Goal: Transaction & Acquisition: Obtain resource

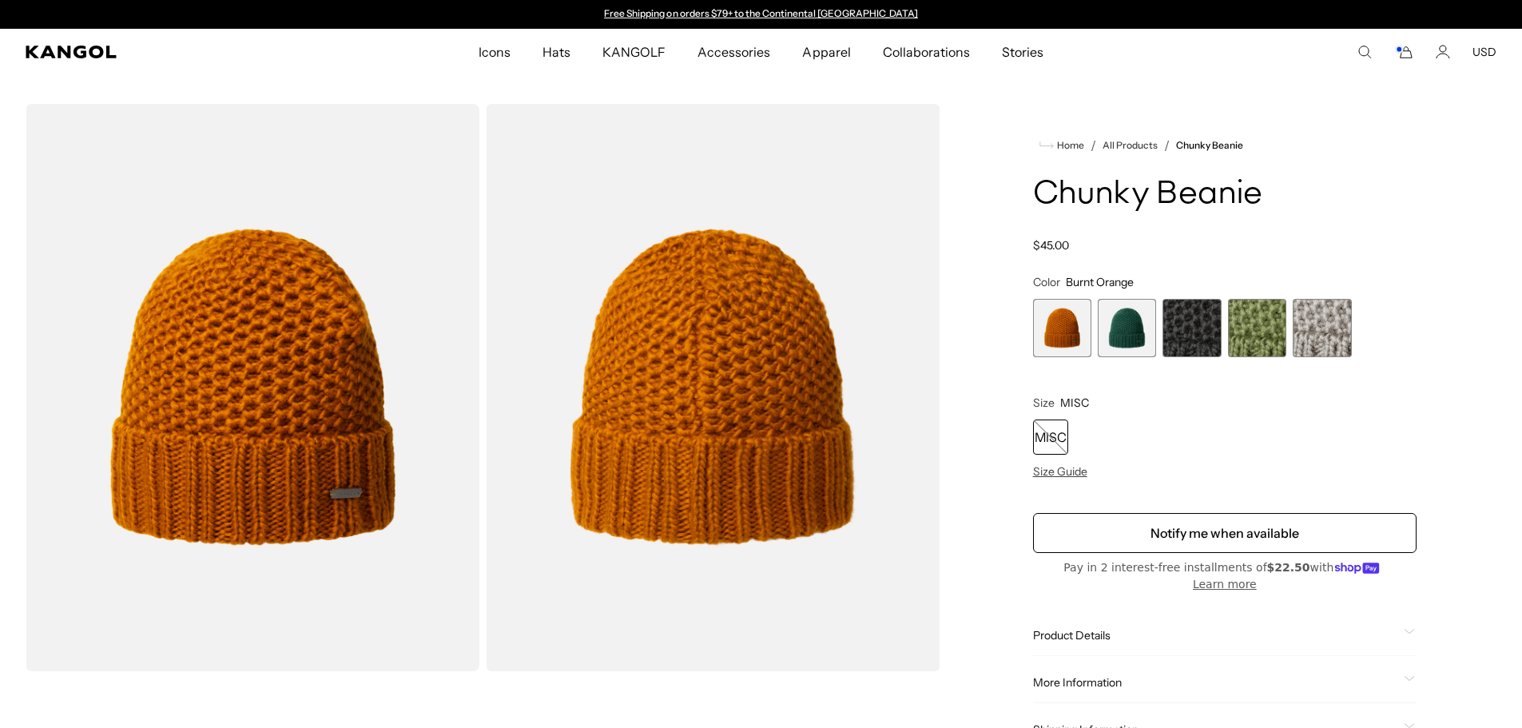
click at [1248, 331] on span "4 of 5" at bounding box center [1257, 328] width 58 height 58
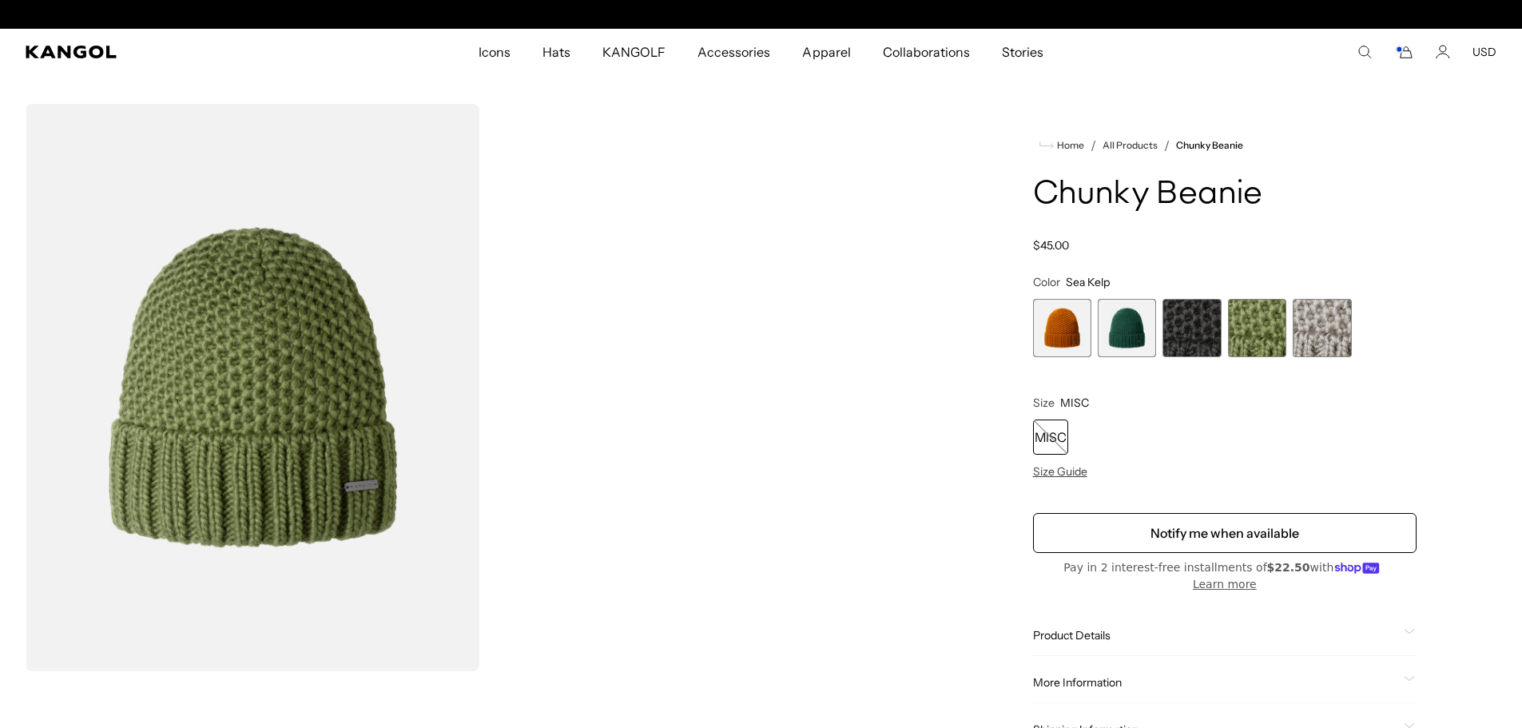
scroll to position [0, 329]
click at [1267, 333] on span "4 of 5" at bounding box center [1257, 328] width 58 height 58
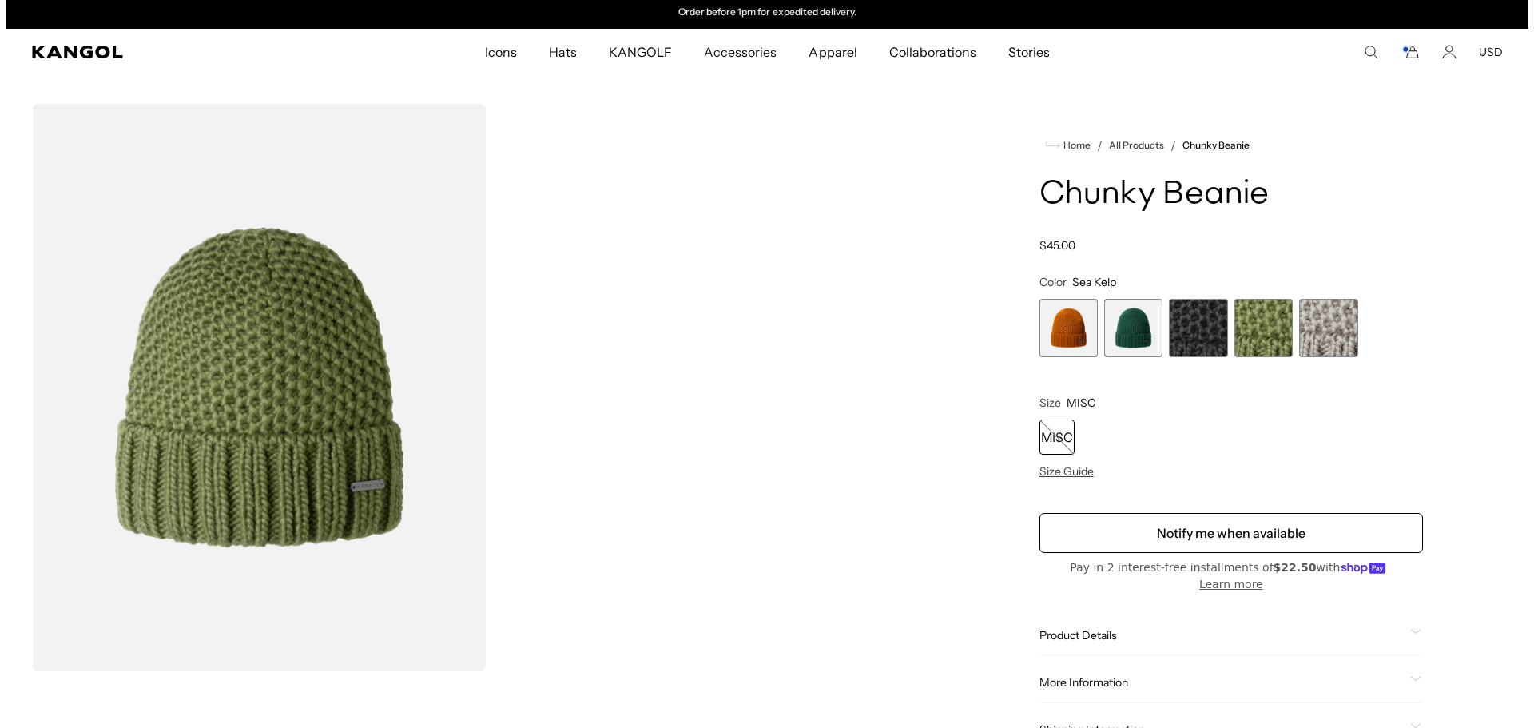
scroll to position [0, 0]
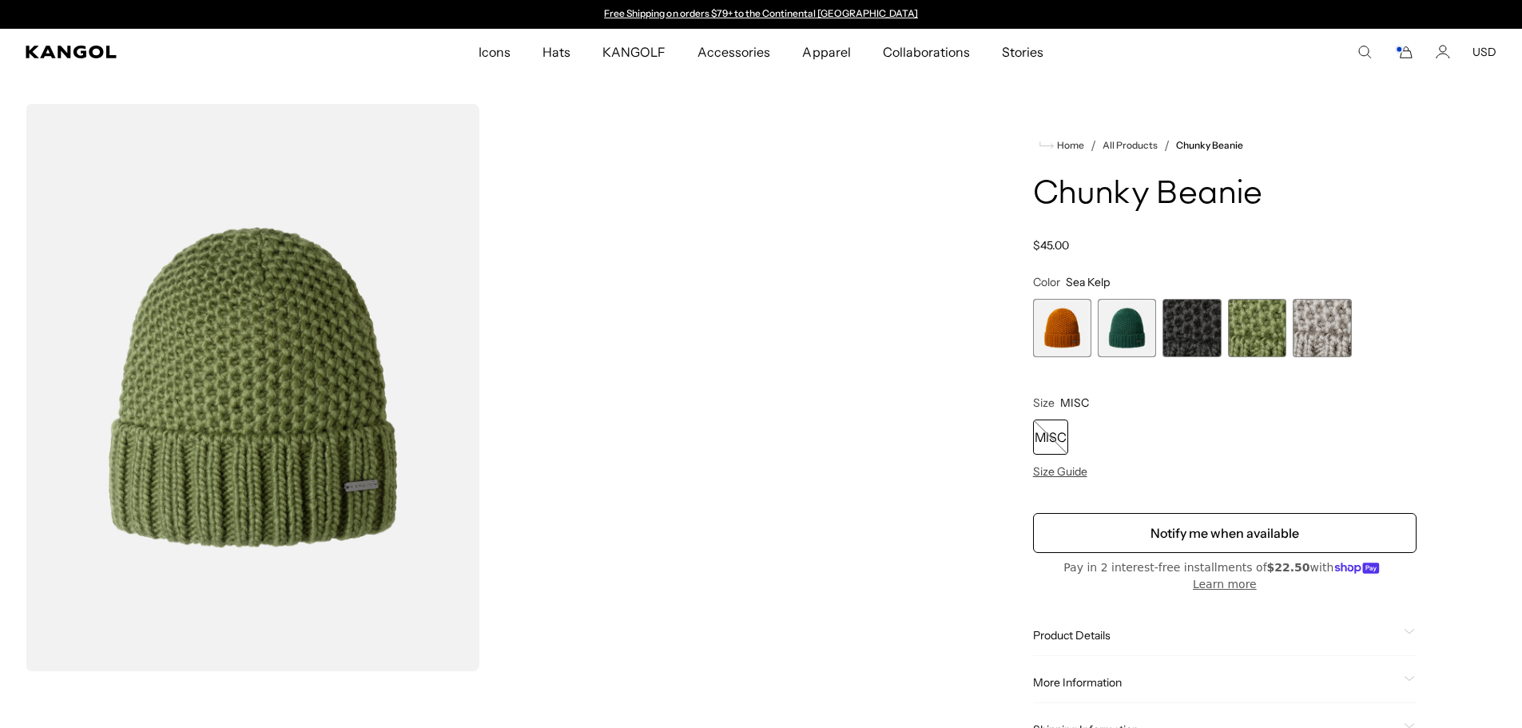
click at [1402, 51] on rect "Cart" at bounding box center [1398, 49] width 6 height 6
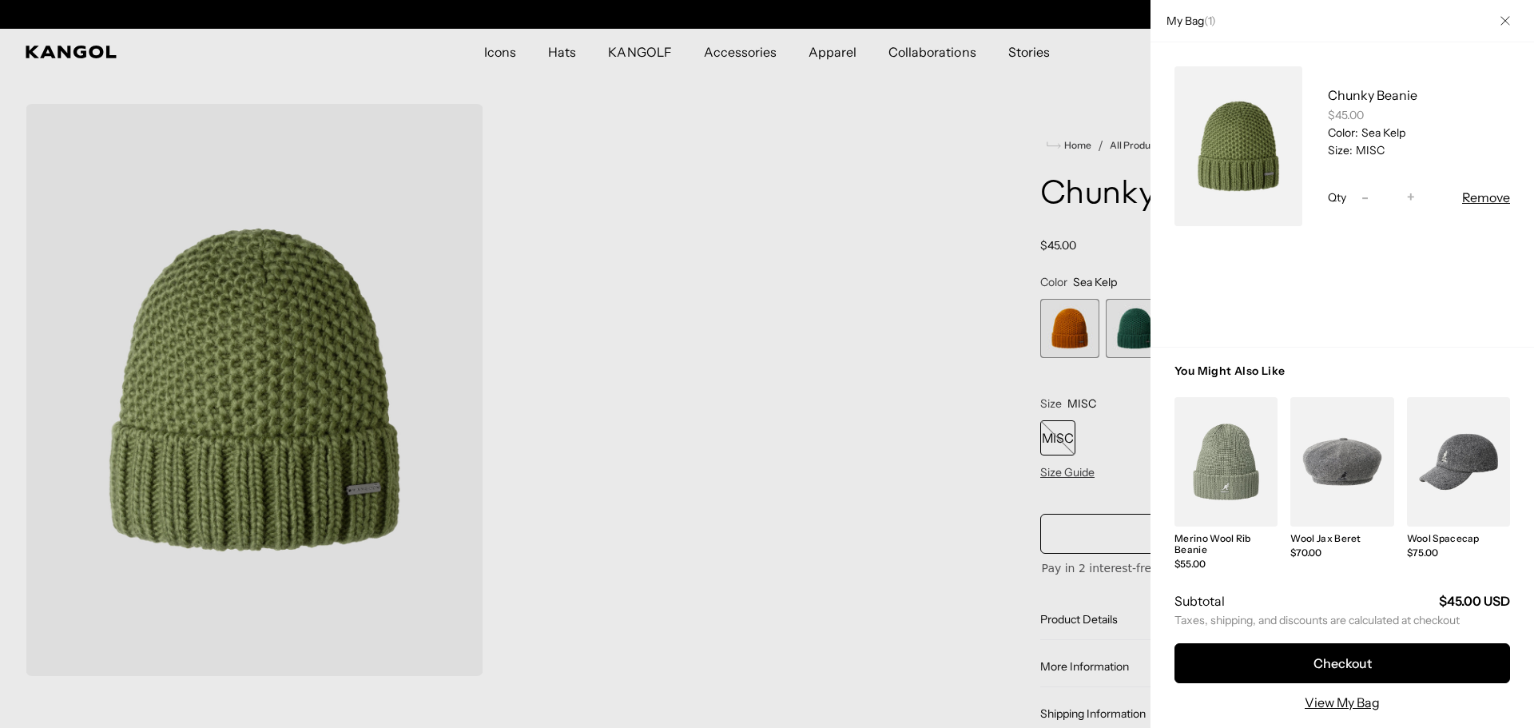
click at [1235, 142] on link "My Bag" at bounding box center [1238, 146] width 128 height 160
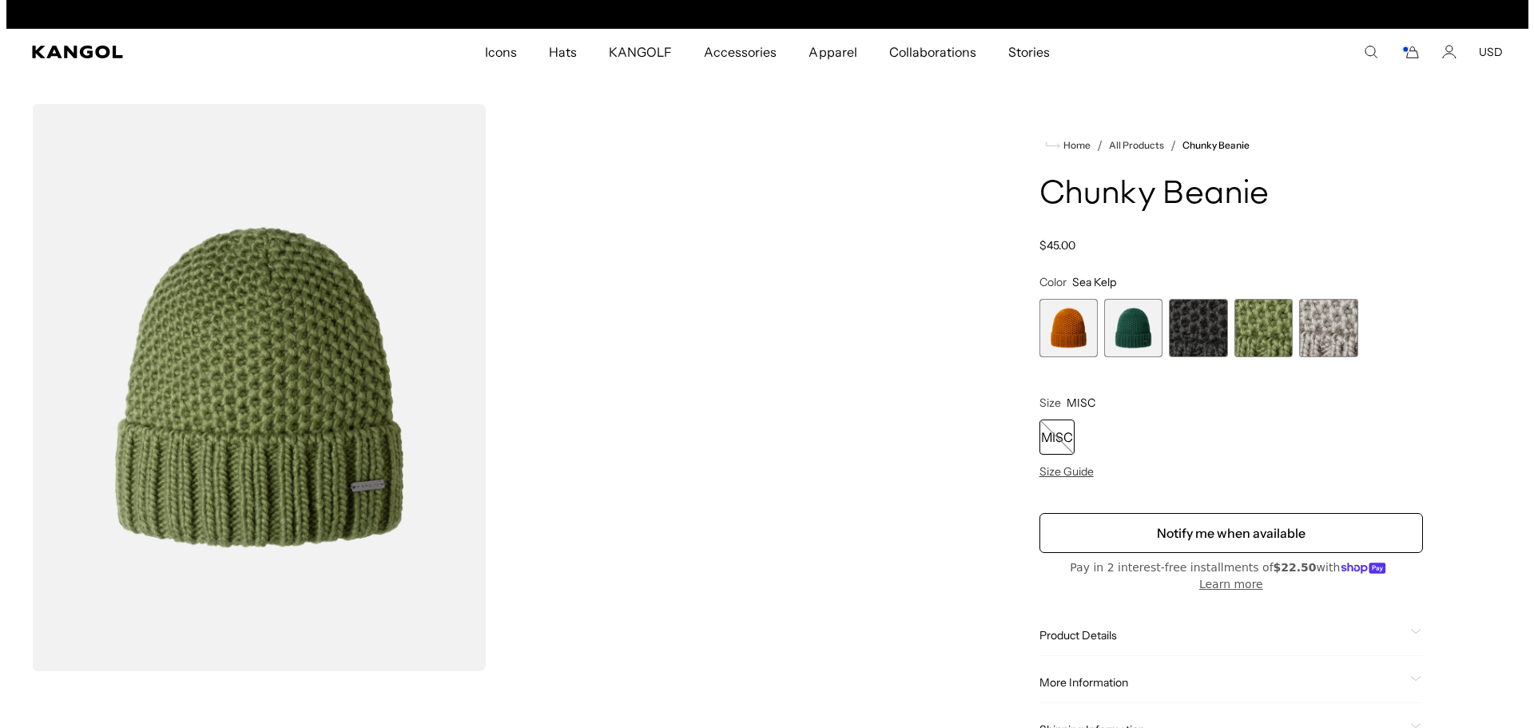
scroll to position [0, 329]
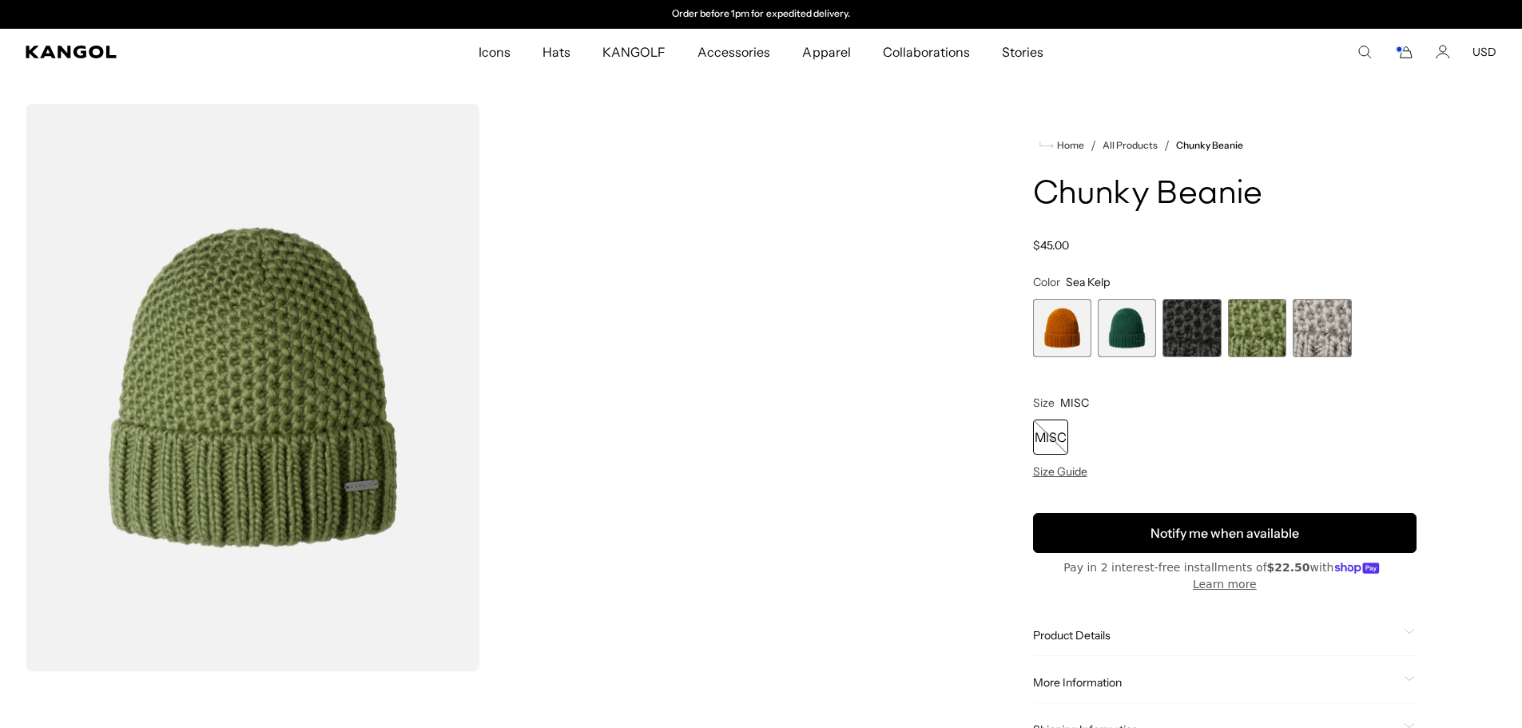
click at [1215, 527] on button "Notify me when available" at bounding box center [1224, 533] width 383 height 40
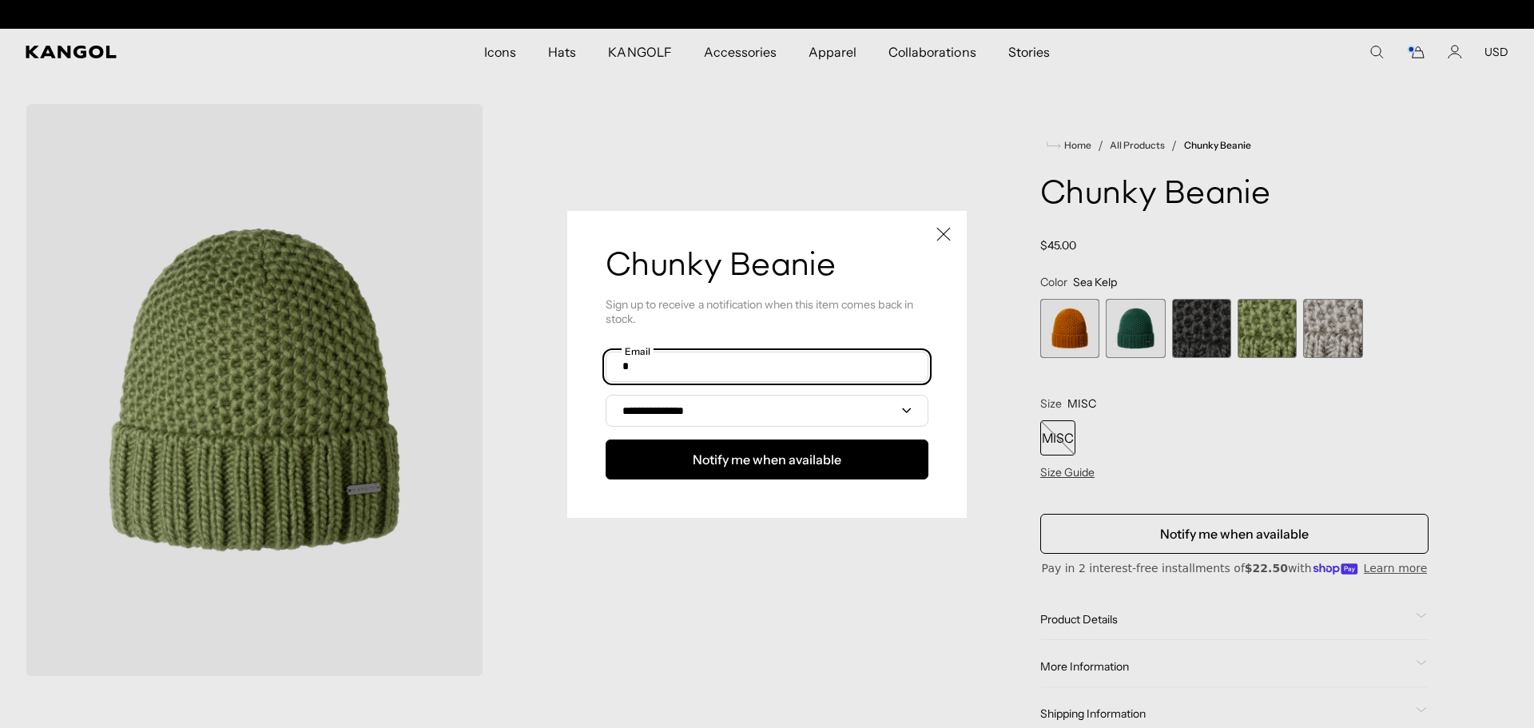
scroll to position [0, 0]
click at [779, 362] on input "text" at bounding box center [766, 366] width 323 height 30
type input "**********"
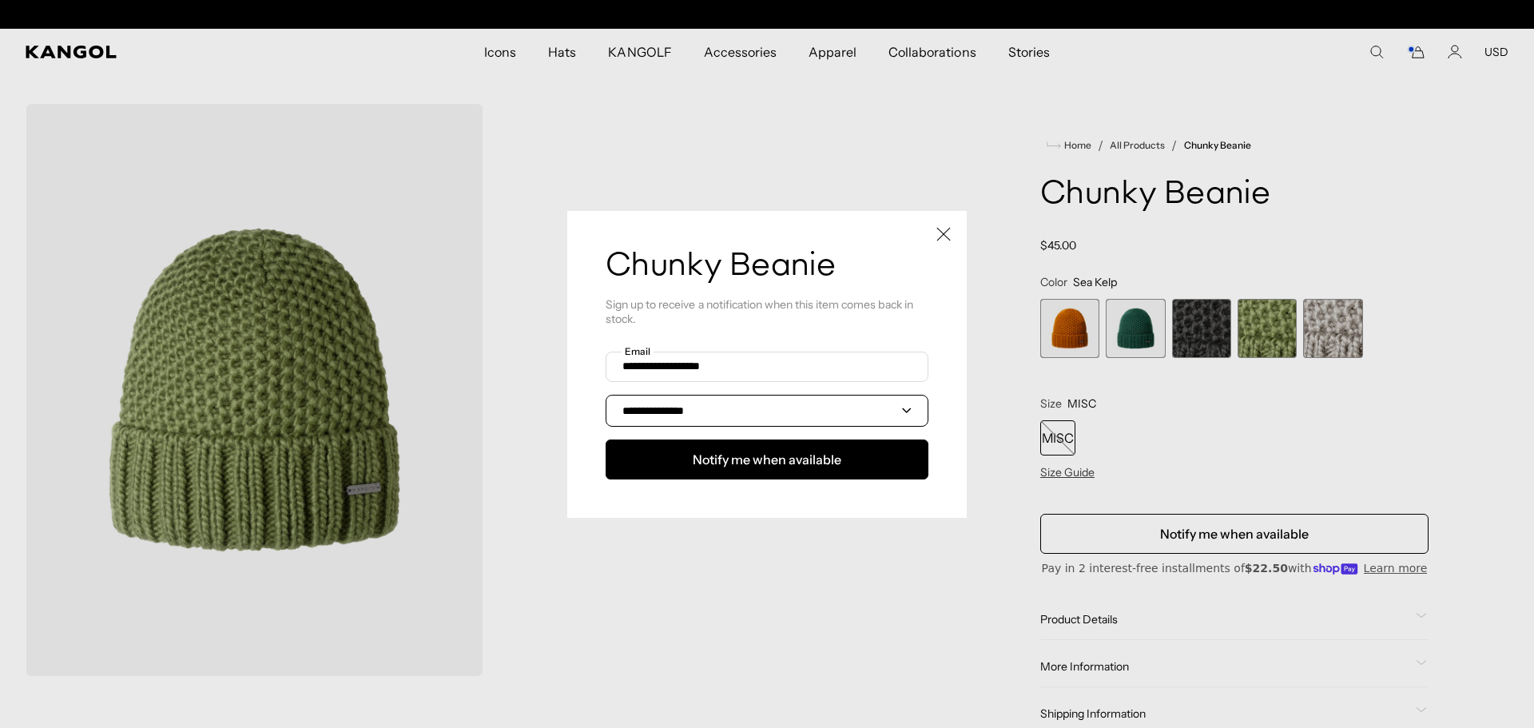
click at [732, 404] on select "**********" at bounding box center [766, 411] width 323 height 32
click at [819, 316] on p "Sign up to receive a notification when this item comes back in stock." at bounding box center [766, 311] width 323 height 29
click at [747, 409] on select "**********" at bounding box center [766, 411] width 323 height 32
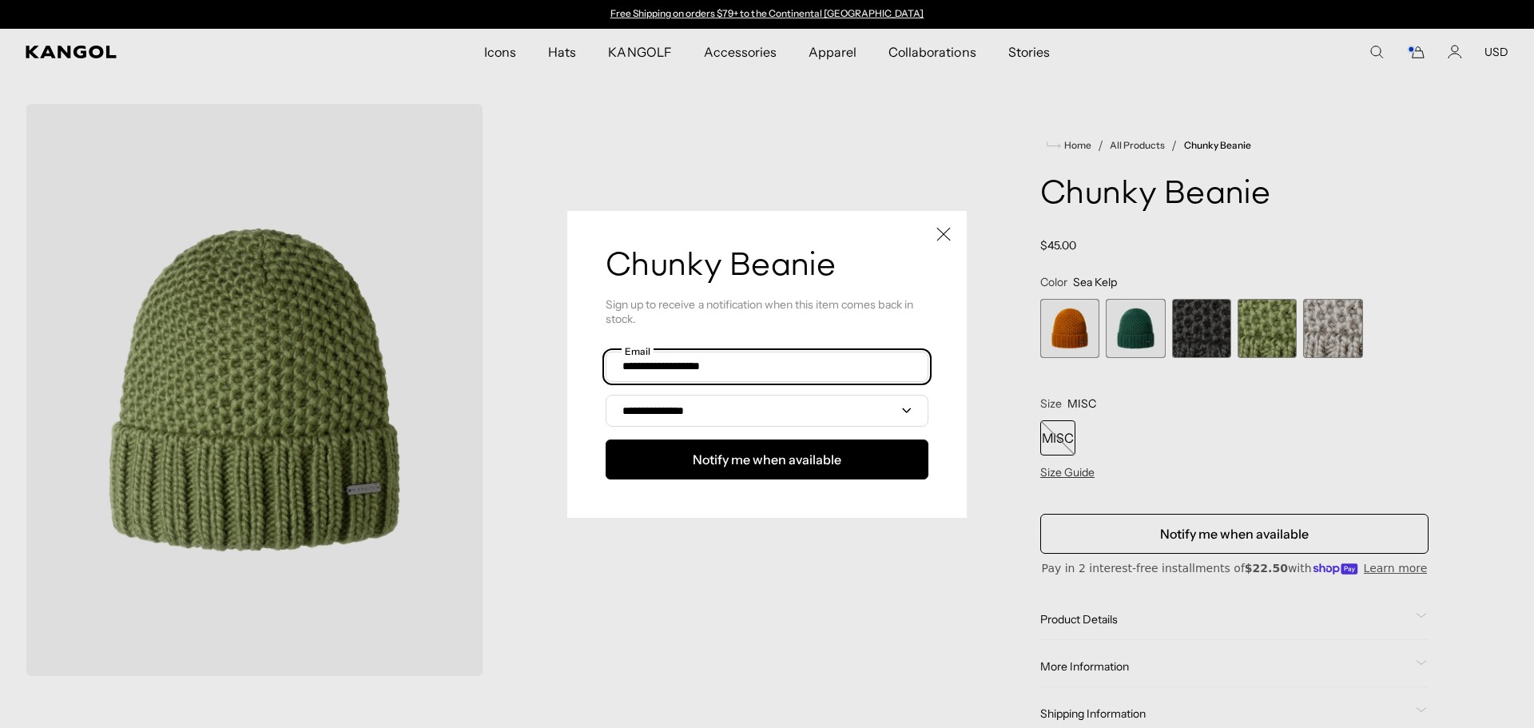
click at [764, 367] on input "**********" at bounding box center [766, 366] width 323 height 30
click at [832, 317] on p "Sign up to receive a notification when this item comes back in stock." at bounding box center [766, 311] width 323 height 29
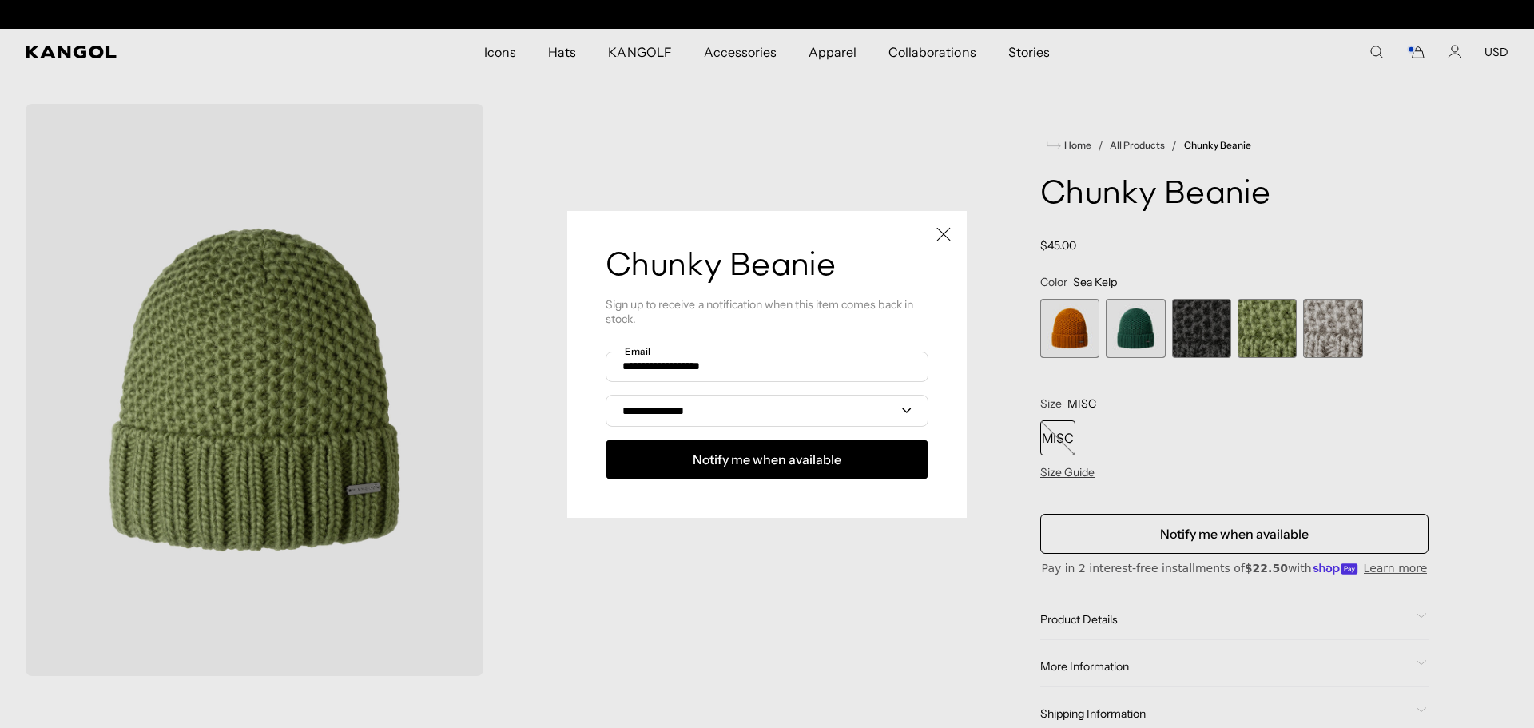
scroll to position [0, 329]
click at [788, 415] on select "**********" at bounding box center [766, 411] width 323 height 32
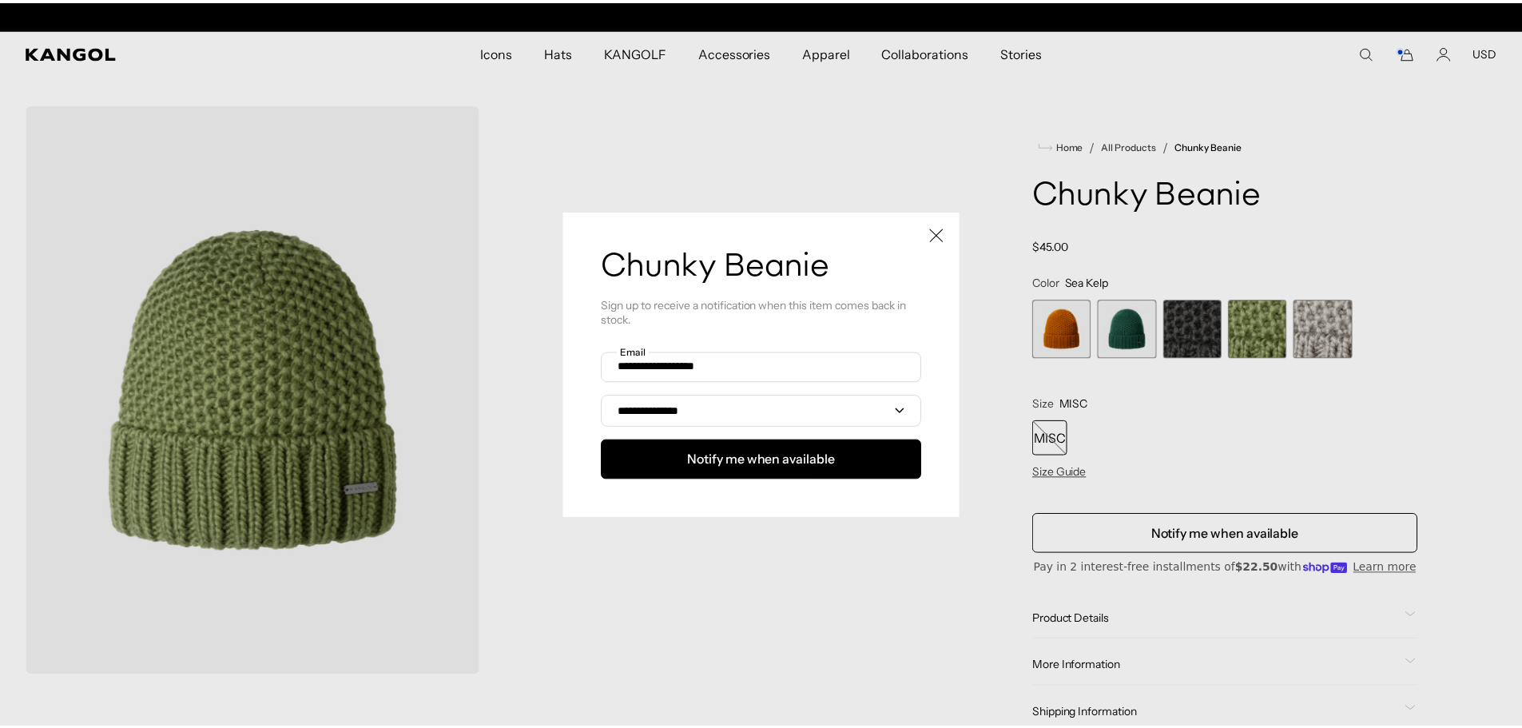
scroll to position [0, 0]
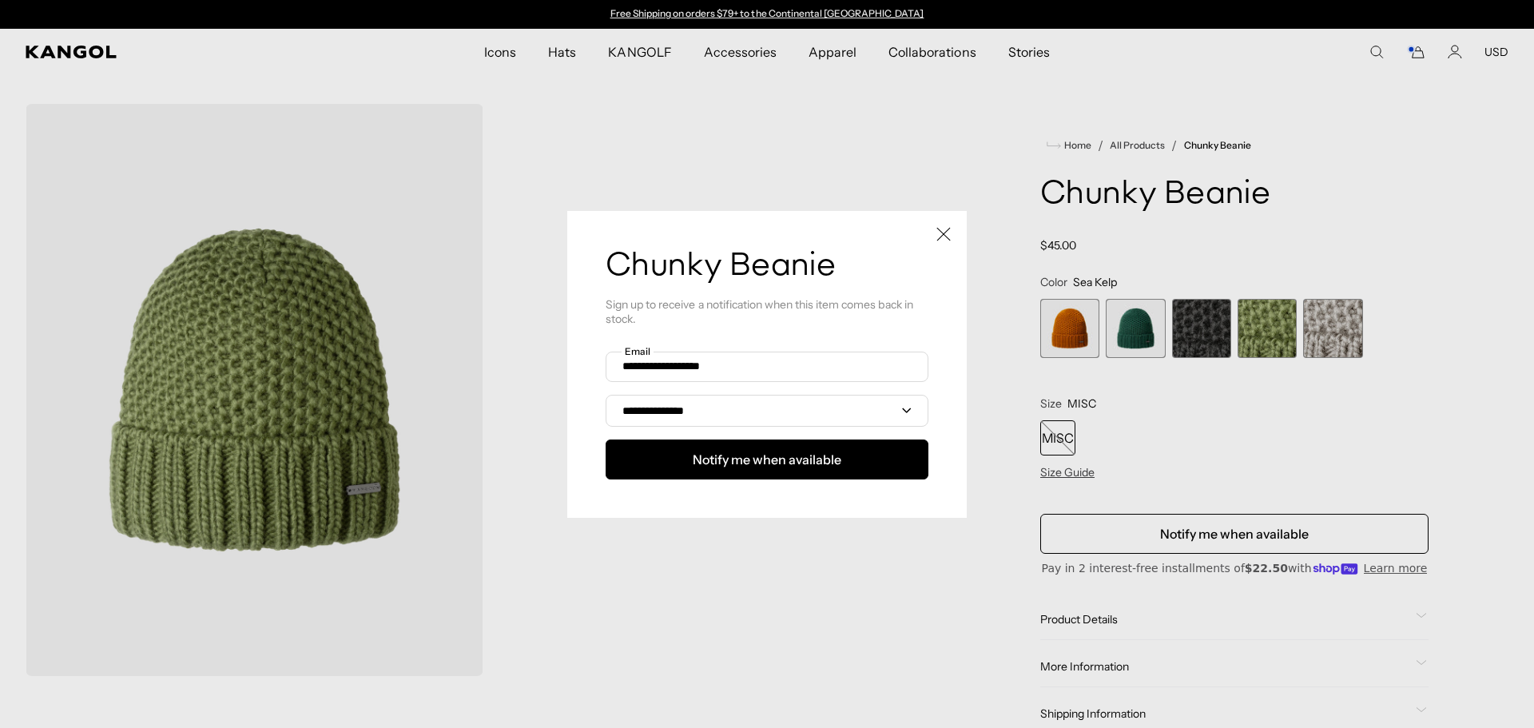
click at [936, 229] on icon "Close" at bounding box center [943, 234] width 14 height 14
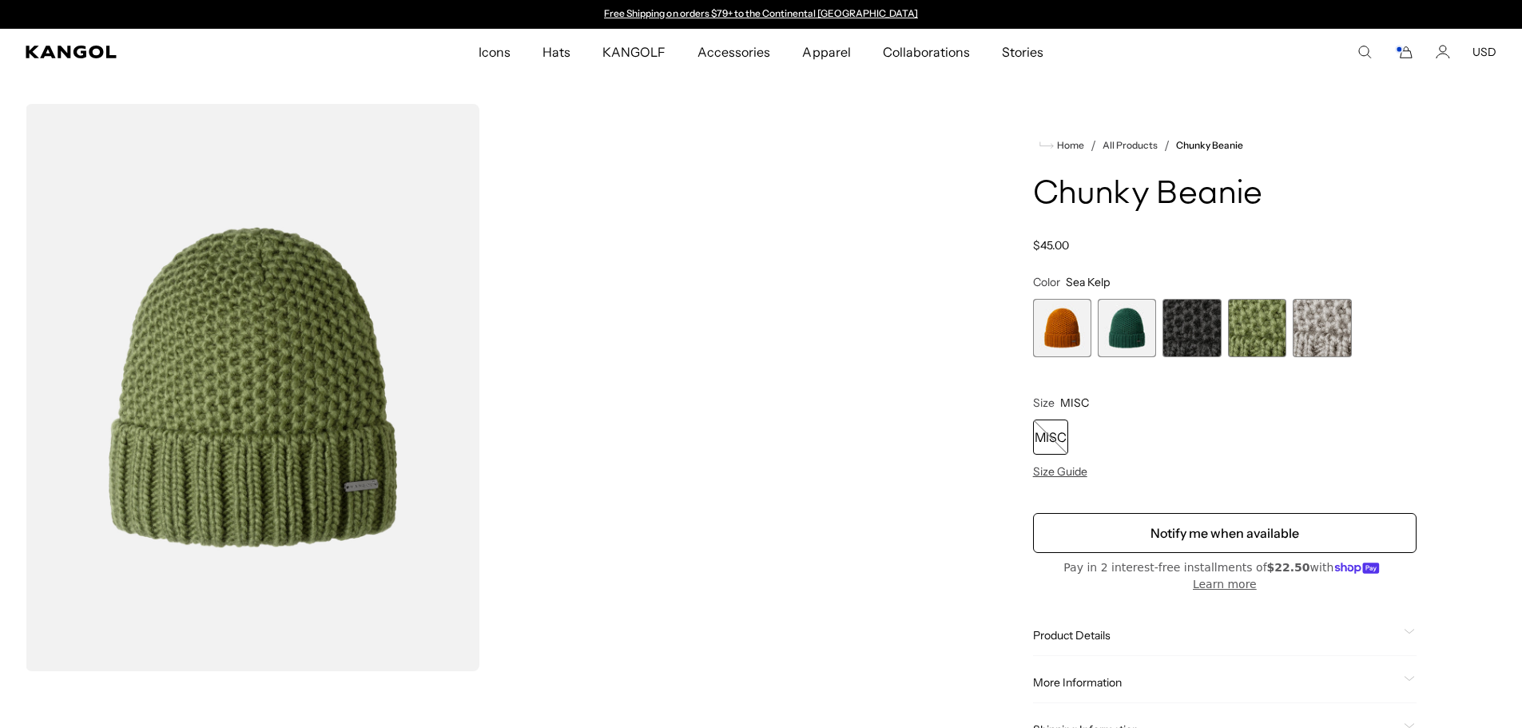
click at [1247, 327] on span "4 of 5" at bounding box center [1257, 328] width 58 height 58
click at [1271, 333] on span "4 of 5" at bounding box center [1257, 328] width 58 height 58
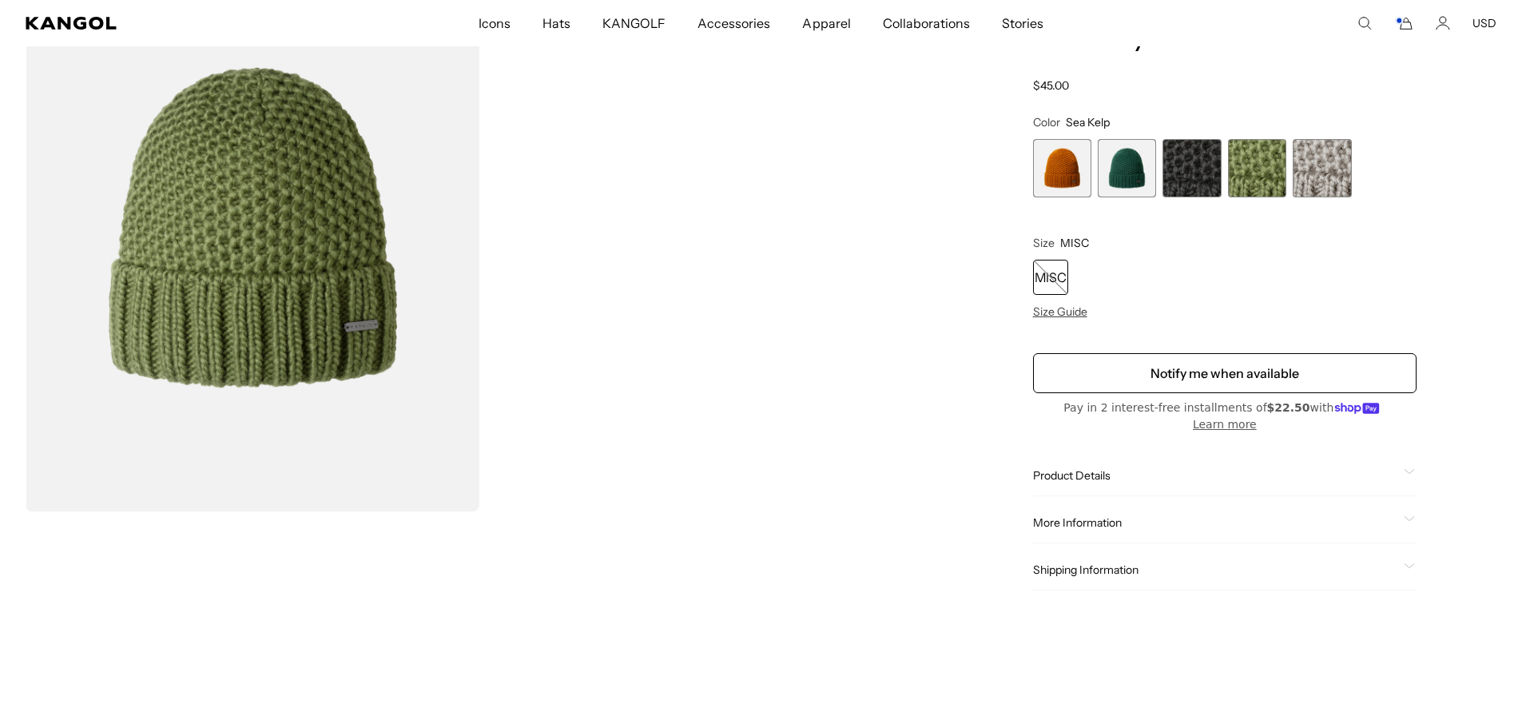
scroll to position [0, 329]
click at [1109, 468] on span "Product Details" at bounding box center [1215, 475] width 364 height 14
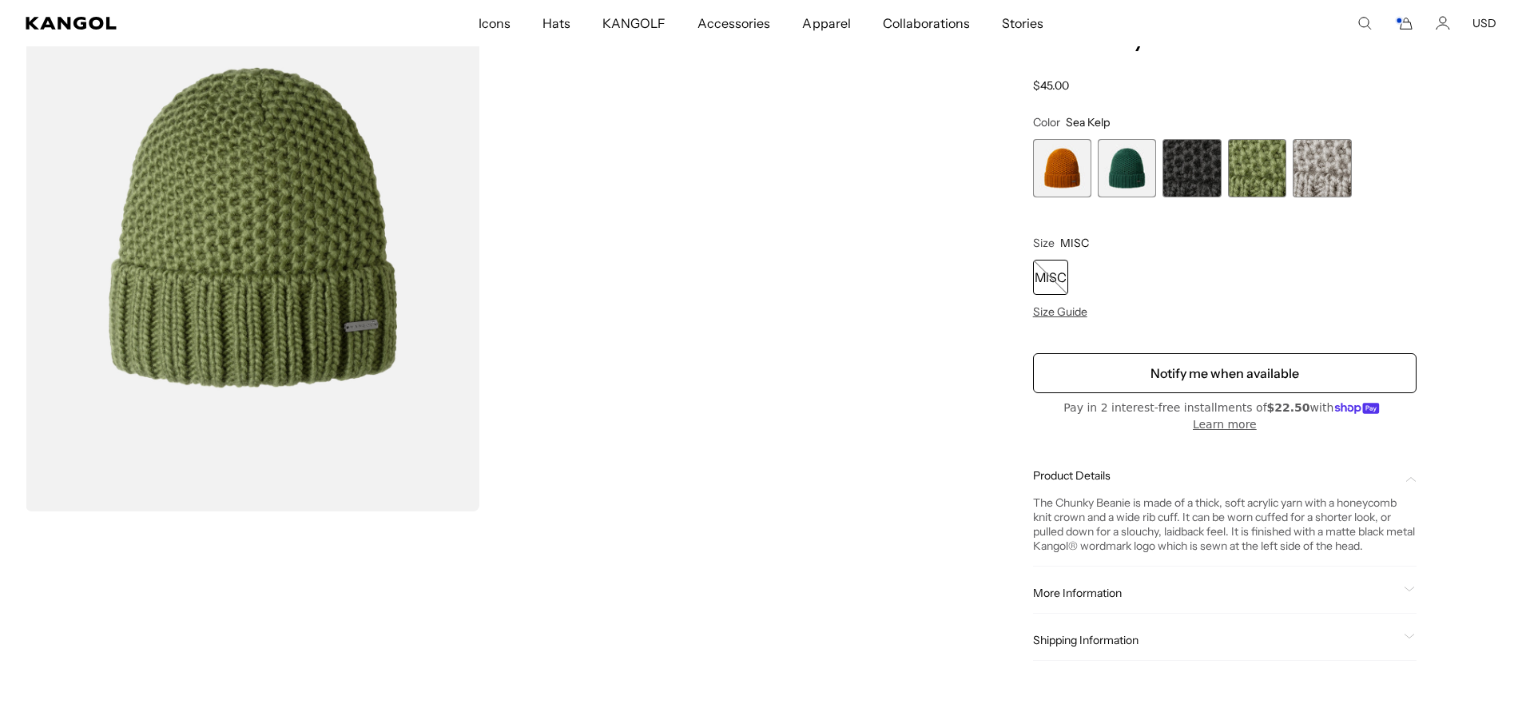
scroll to position [0, 0]
click at [1161, 585] on span "More Information" at bounding box center [1215, 592] width 364 height 14
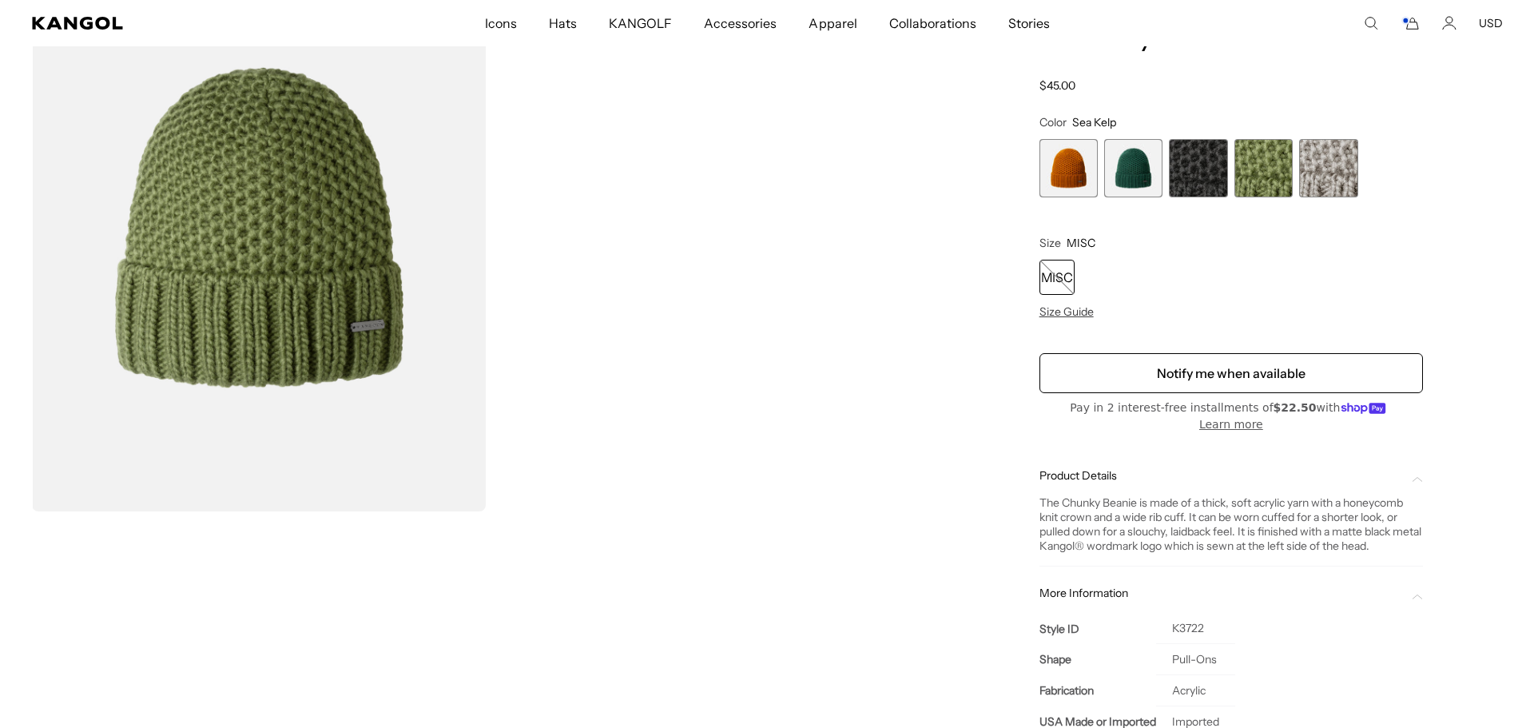
scroll to position [0, 329]
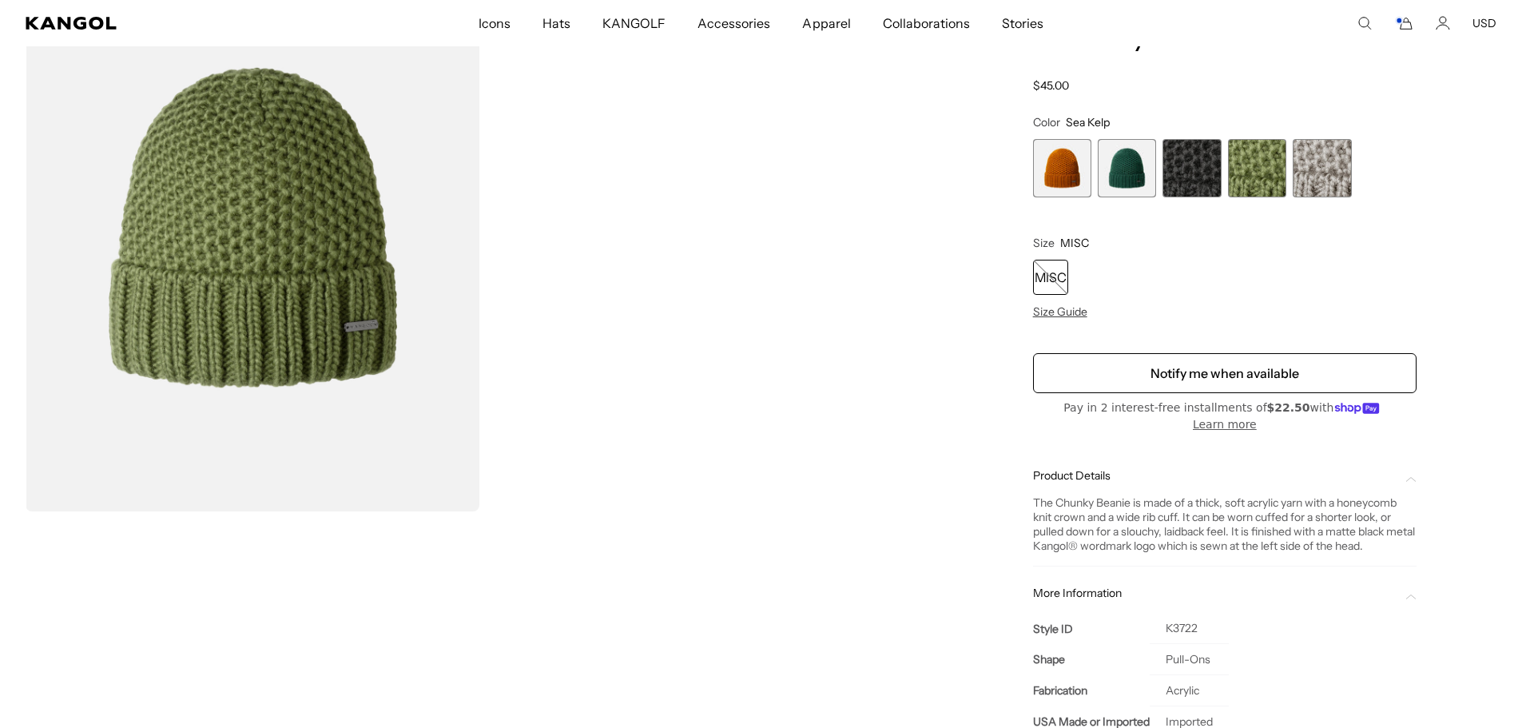
click at [1161, 585] on span "More Information" at bounding box center [1215, 592] width 364 height 14
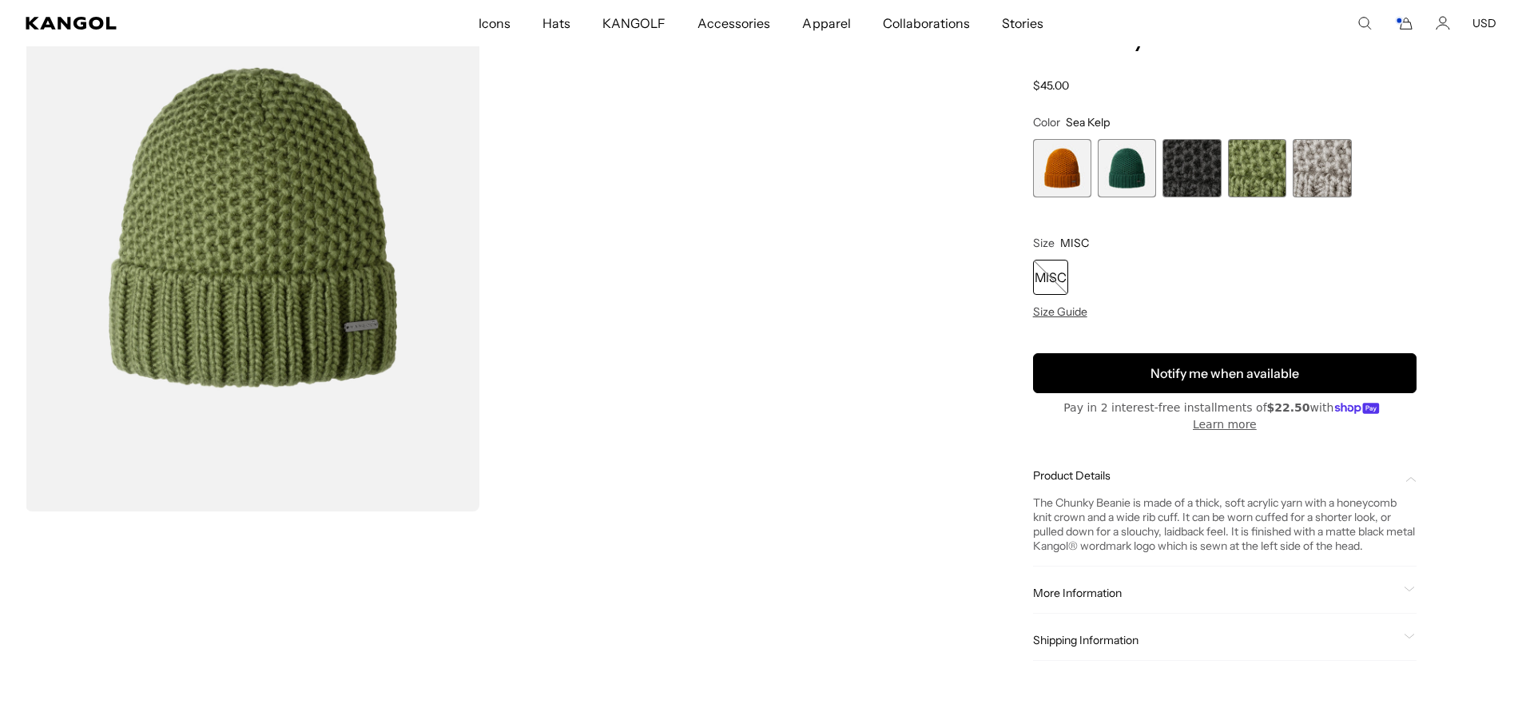
click at [1204, 372] on button "Notify me when available" at bounding box center [1224, 373] width 383 height 40
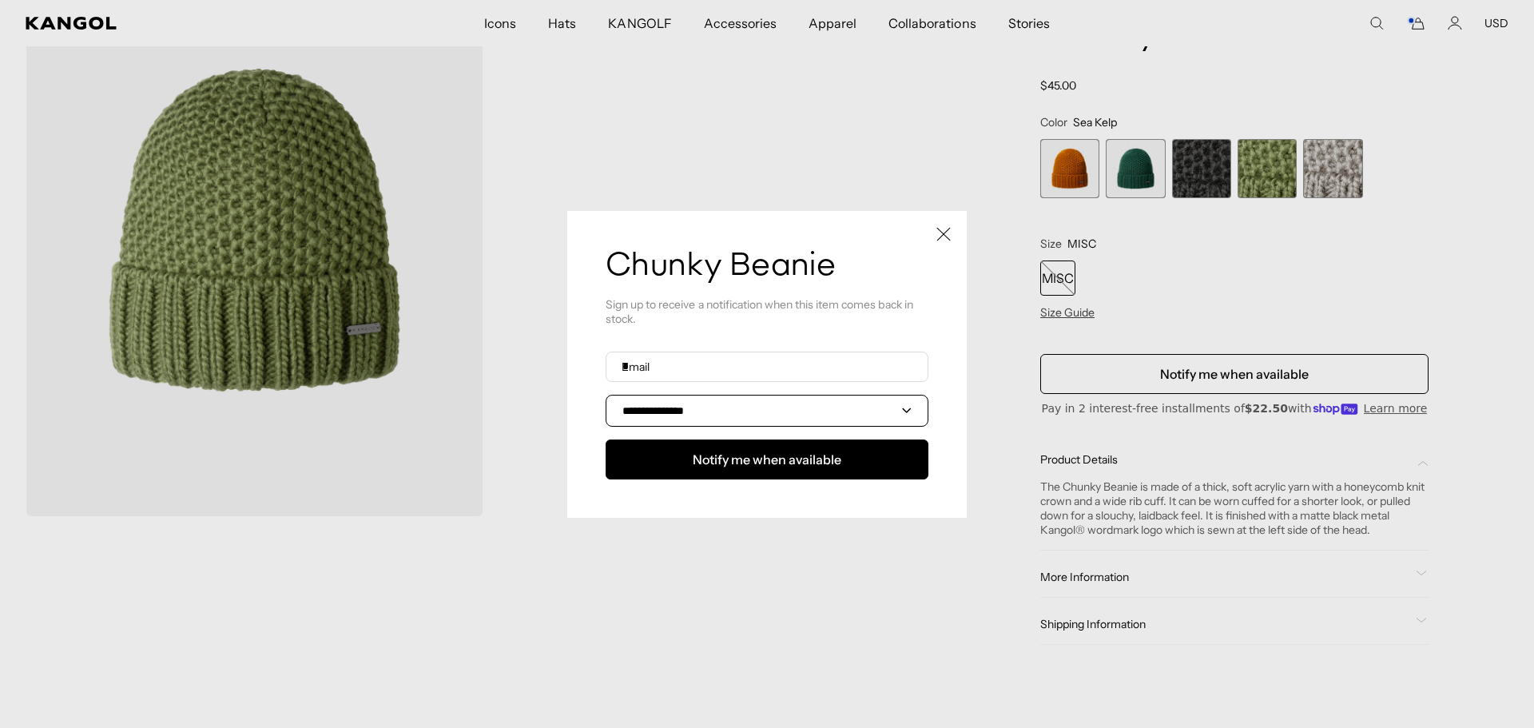
click at [760, 411] on select "**********" at bounding box center [766, 411] width 323 height 32
drag, startPoint x: 760, startPoint y: 411, endPoint x: 756, endPoint y: 419, distance: 8.6
click at [760, 411] on select "**********" at bounding box center [766, 411] width 323 height 32
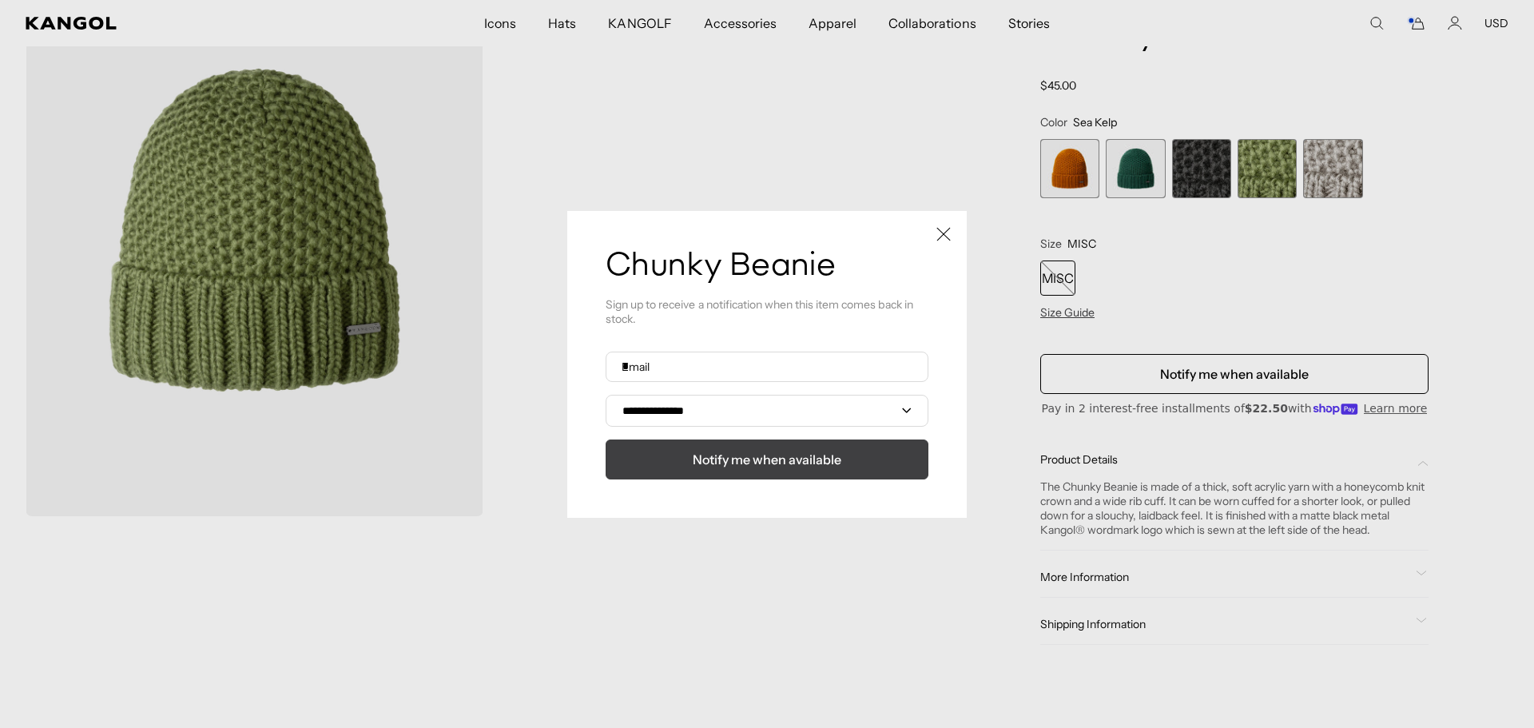
click at [728, 456] on span "Notify me when available" at bounding box center [767, 459] width 149 height 19
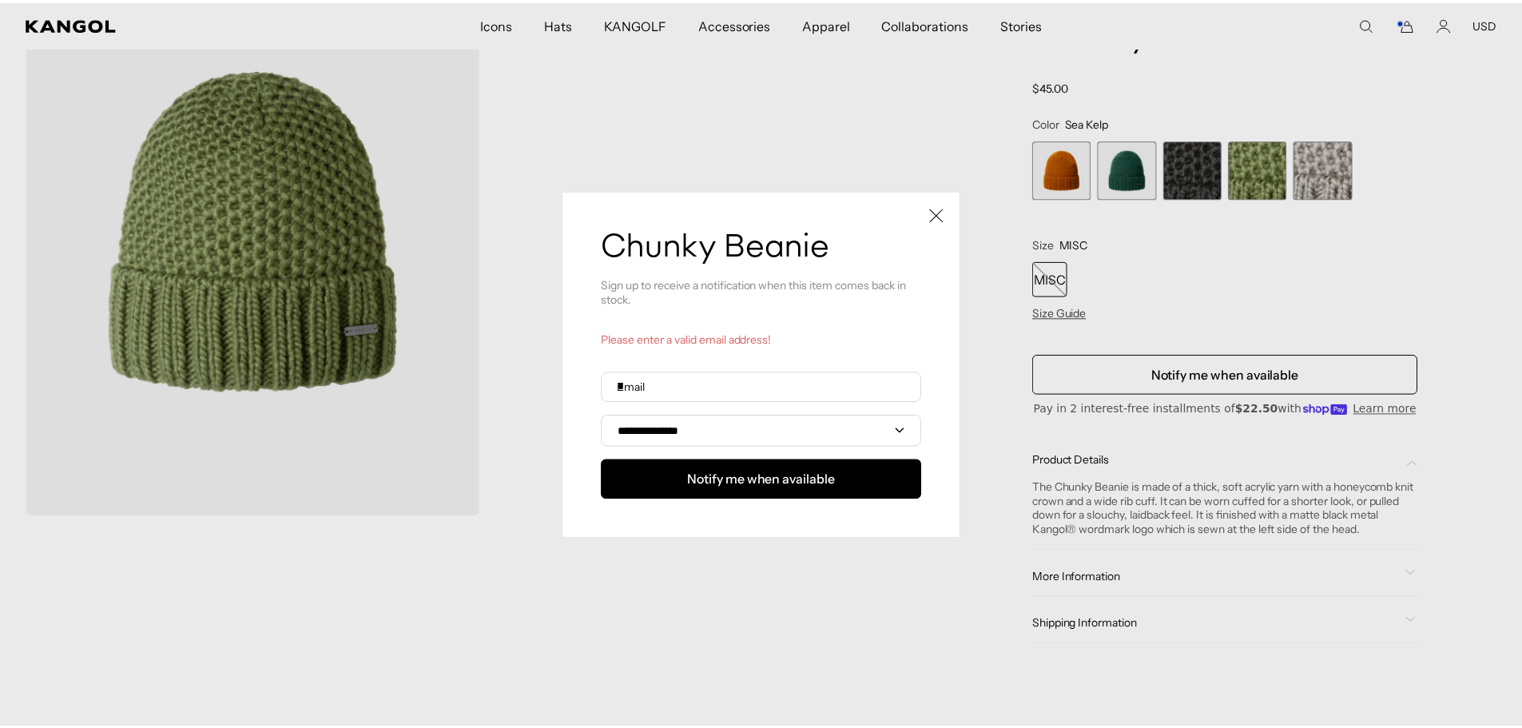
scroll to position [0, 0]
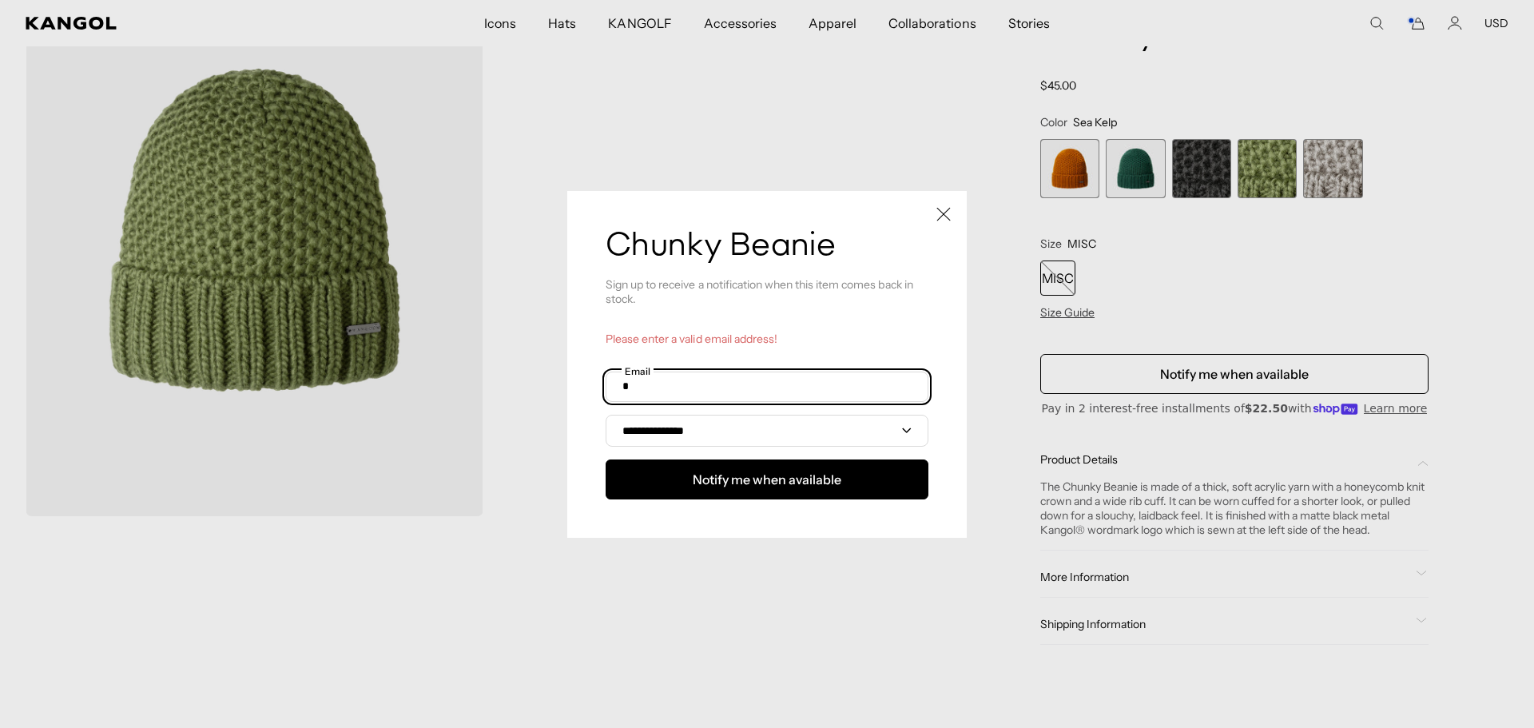
click at [738, 387] on input "text" at bounding box center [766, 386] width 323 height 30
type input "**********"
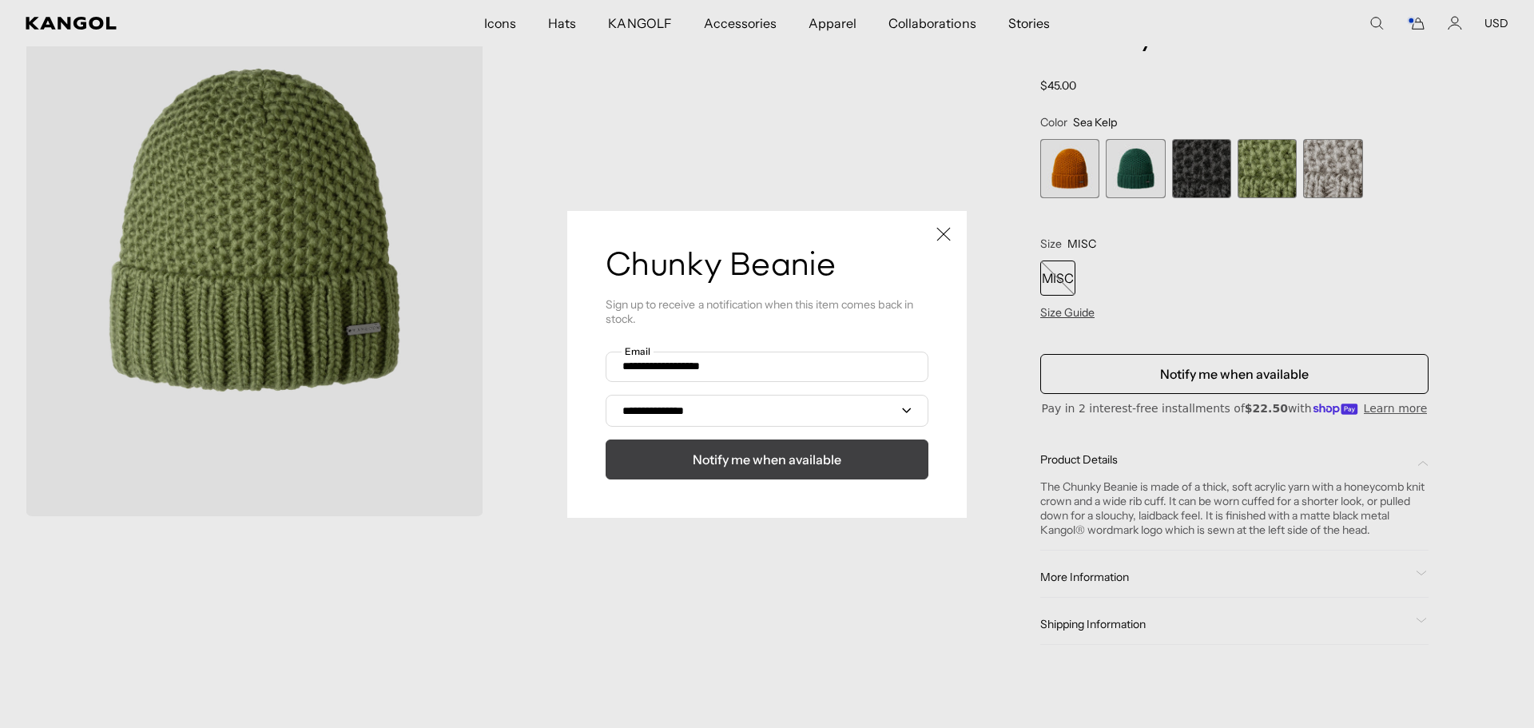
click at [698, 466] on span "Notify me when available" at bounding box center [767, 459] width 149 height 19
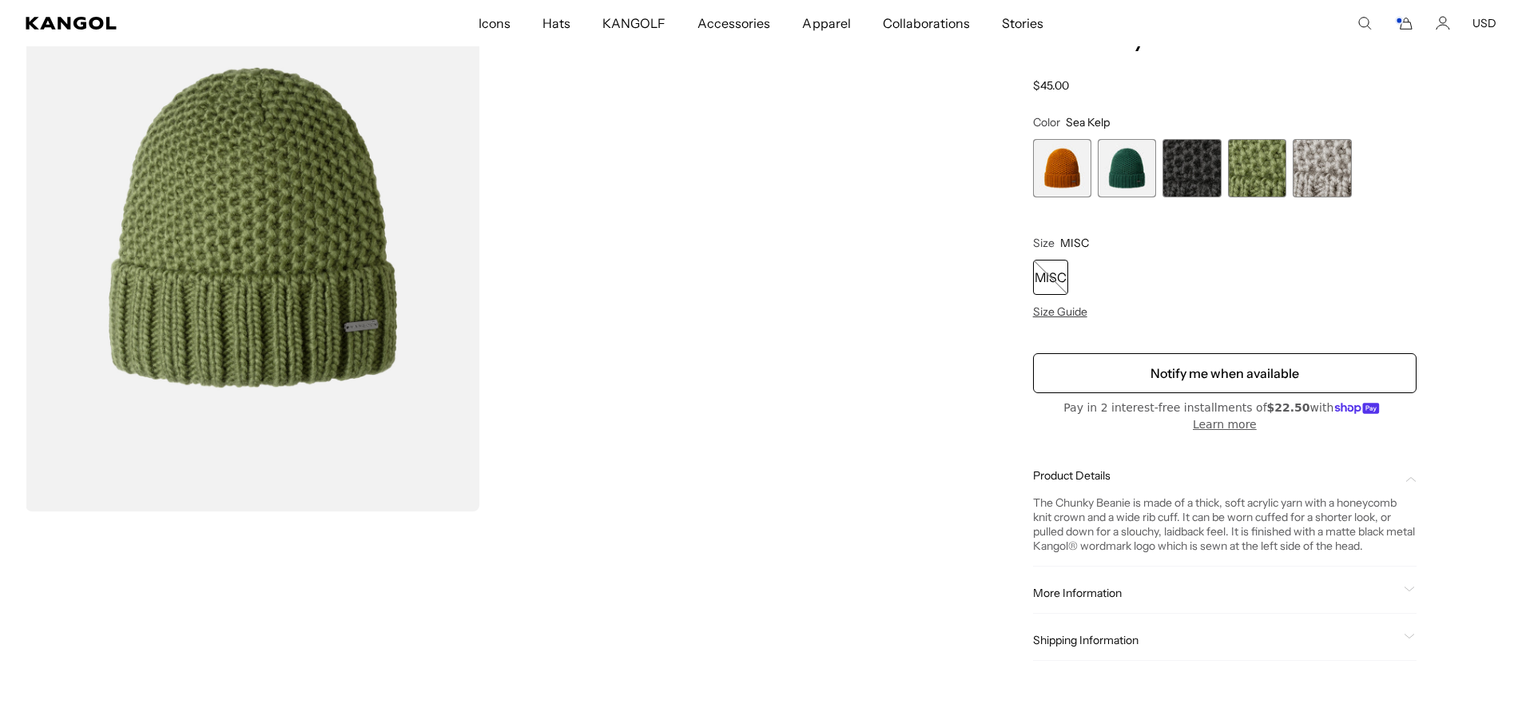
scroll to position [0, 329]
click at [1045, 168] on span "1 of 5" at bounding box center [1062, 168] width 58 height 58
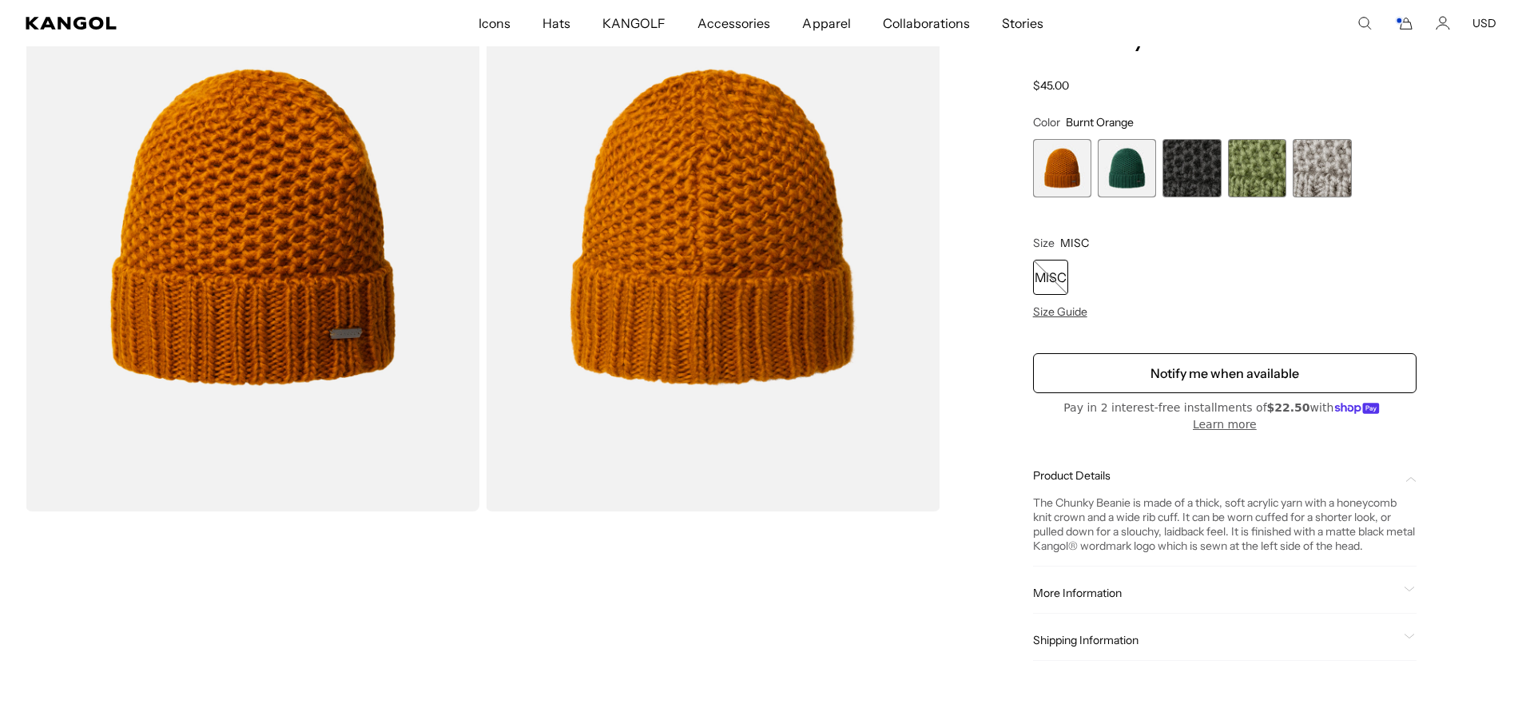
click at [1157, 367] on button "Notify me when available" at bounding box center [1224, 373] width 383 height 40
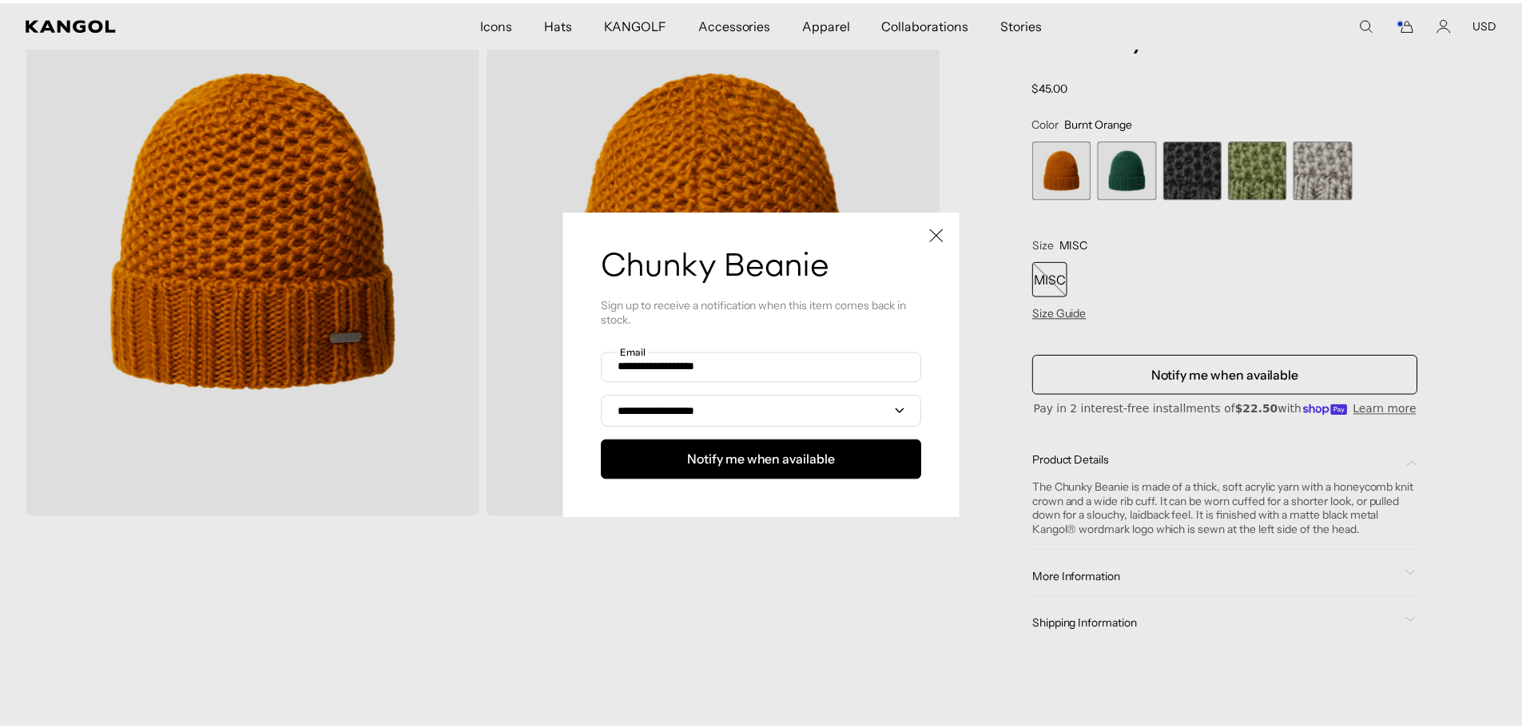
scroll to position [0, 329]
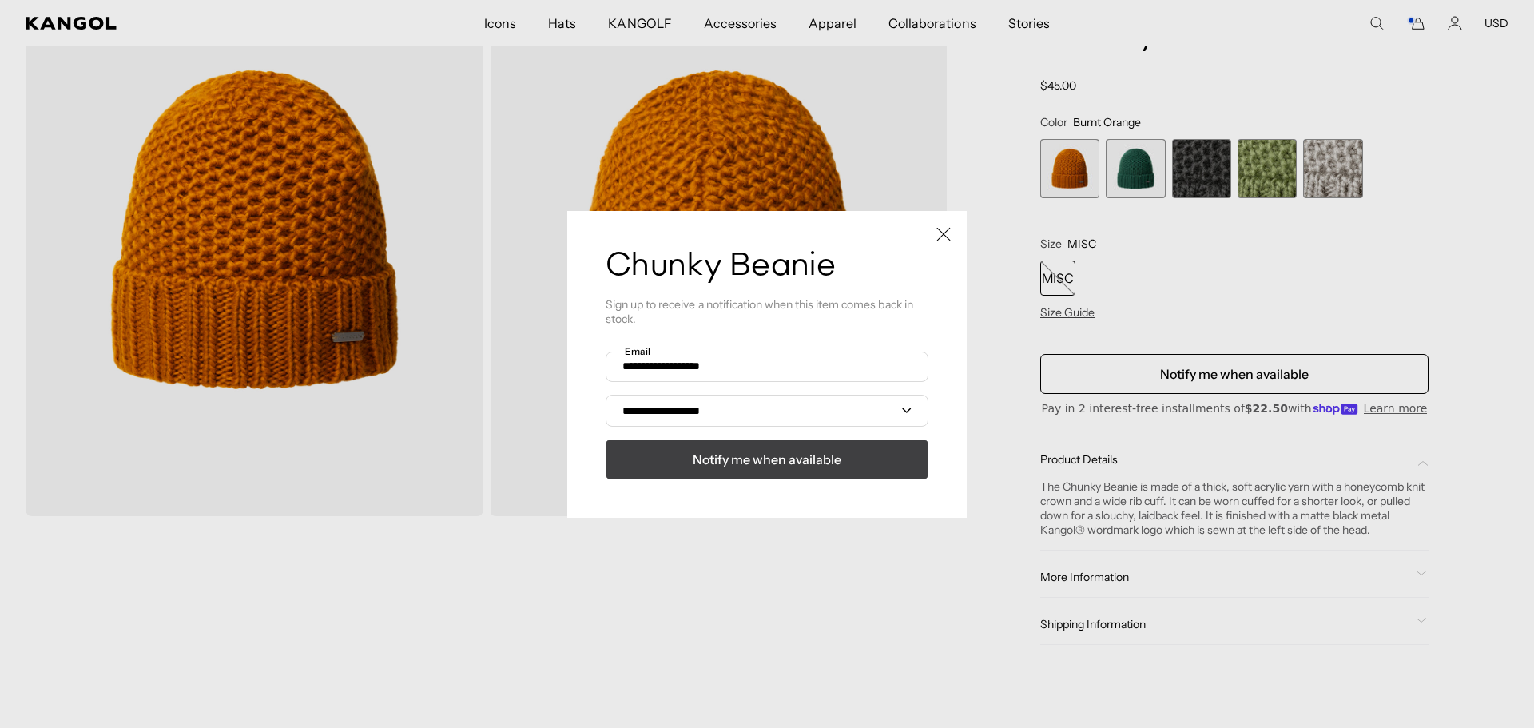
click at [763, 462] on span "Notify me when available" at bounding box center [767, 459] width 149 height 19
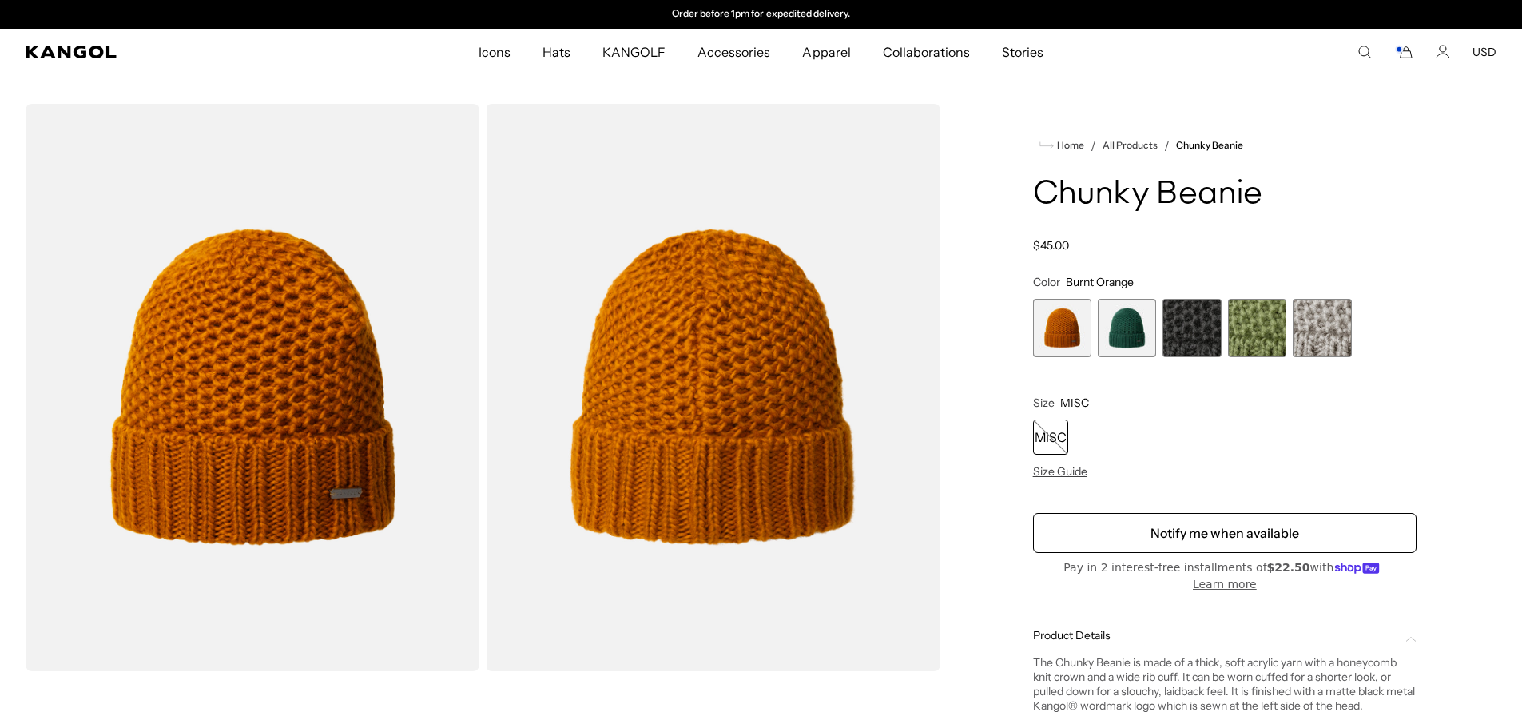
scroll to position [0, 0]
